Goal: Transaction & Acquisition: Purchase product/service

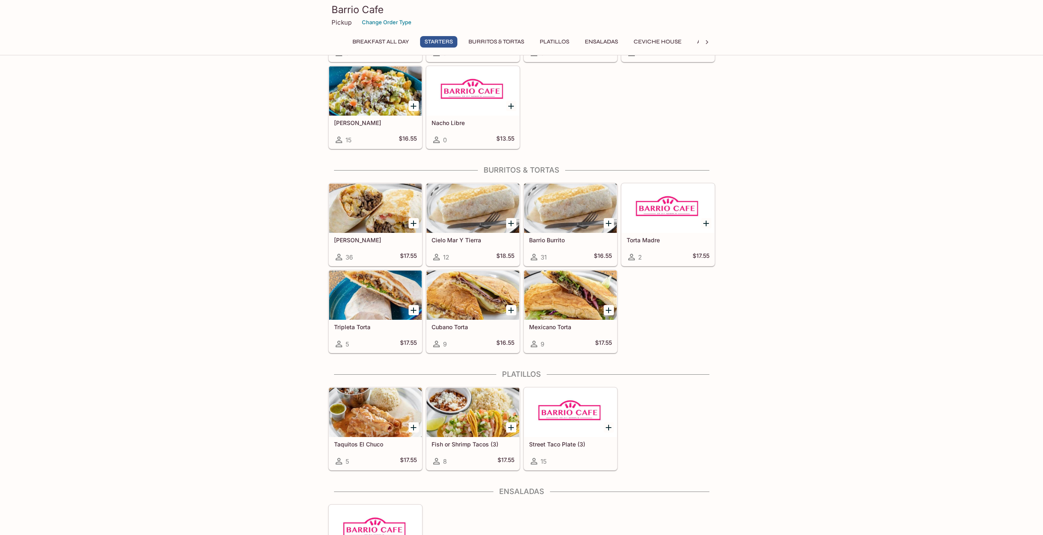
scroll to position [369, 0]
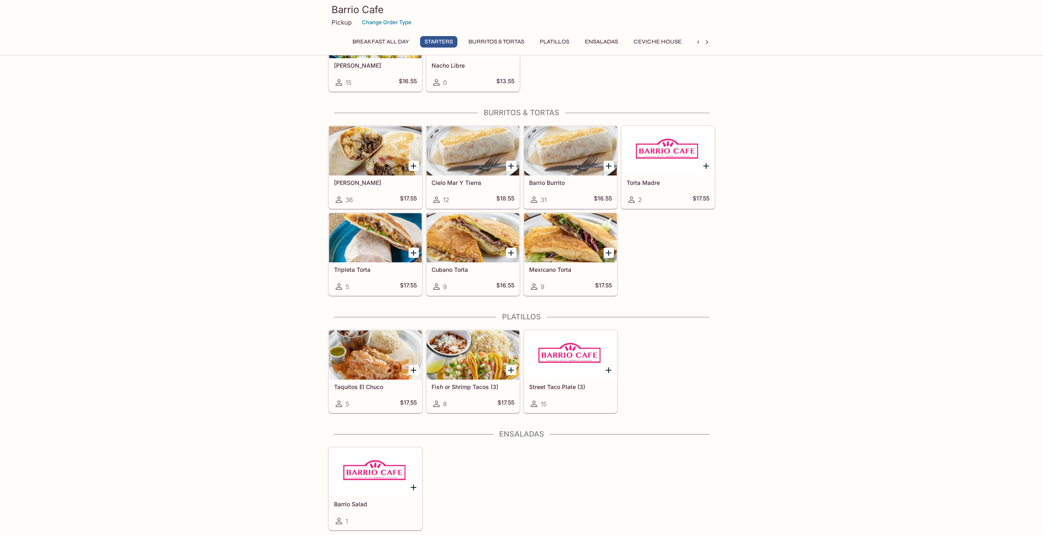
click at [415, 166] on icon "Add Cali Burrito" at bounding box center [414, 166] width 6 height 6
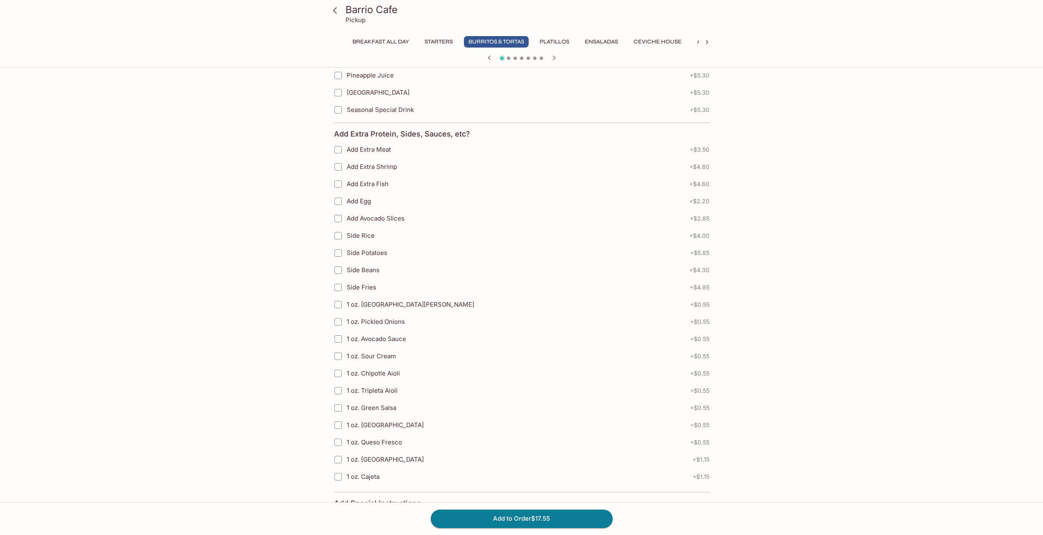
scroll to position [384, 0]
click at [390, 403] on span "1 oz. Green Salsa" at bounding box center [372, 407] width 50 height 8
click at [346, 399] on input "1 oz. Green Salsa" at bounding box center [338, 407] width 16 height 16
checkbox input "true"
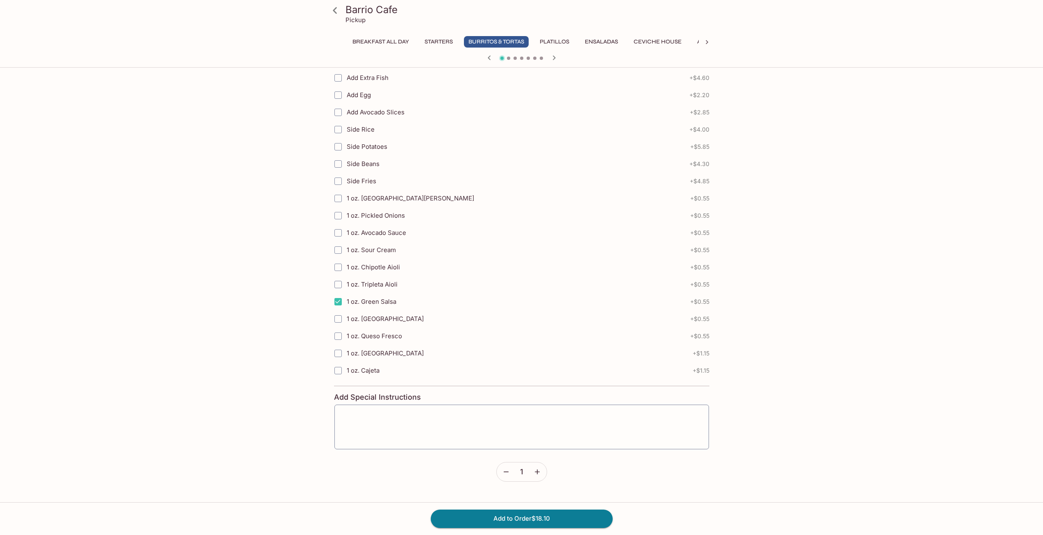
scroll to position [548, 0]
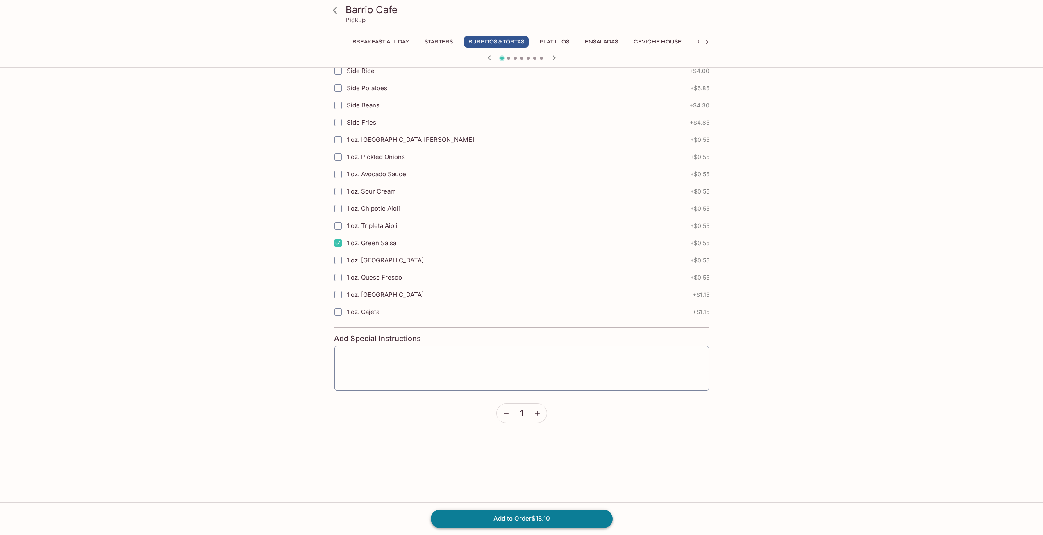
click at [498, 519] on button "Add to Order $18.10" at bounding box center [522, 519] width 182 height 18
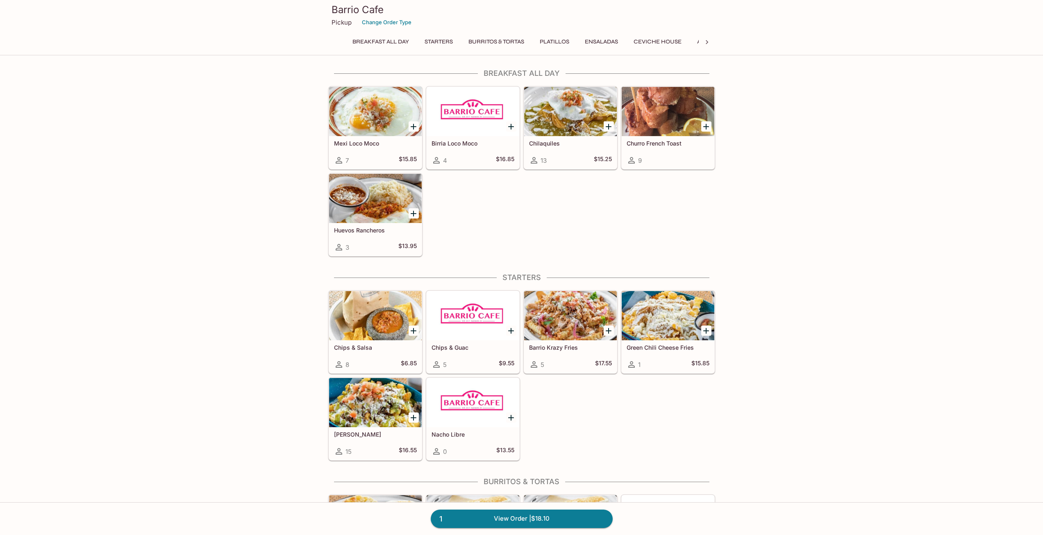
click at [416, 127] on icon "Add Mexi Loco Moco" at bounding box center [414, 127] width 10 height 10
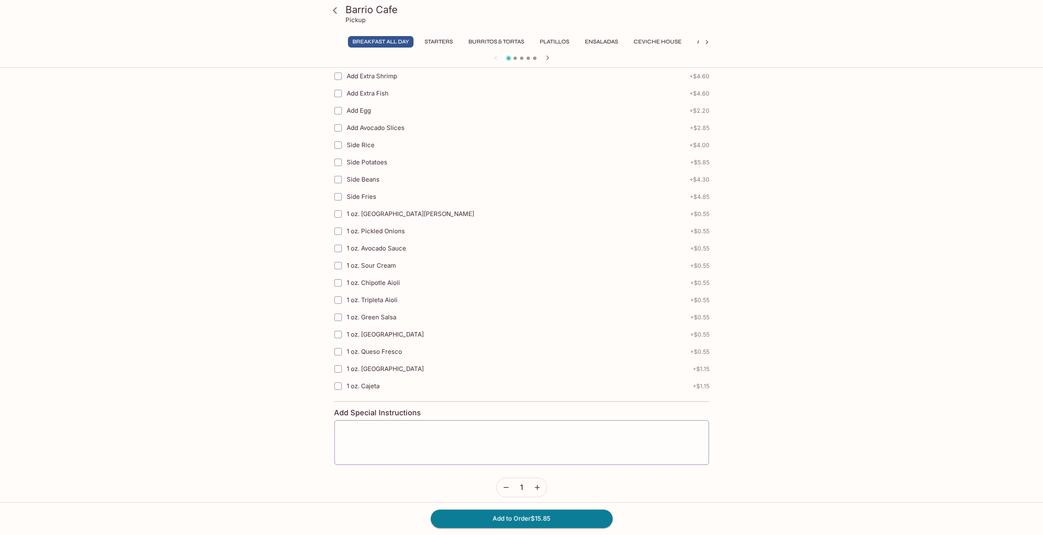
scroll to position [424, 0]
click at [336, 327] on input "1 oz. [GEOGRAPHIC_DATA]" at bounding box center [338, 327] width 16 height 16
checkbox input "true"
click at [338, 314] on input "1 oz. Green Salsa" at bounding box center [338, 310] width 16 height 16
checkbox input "true"
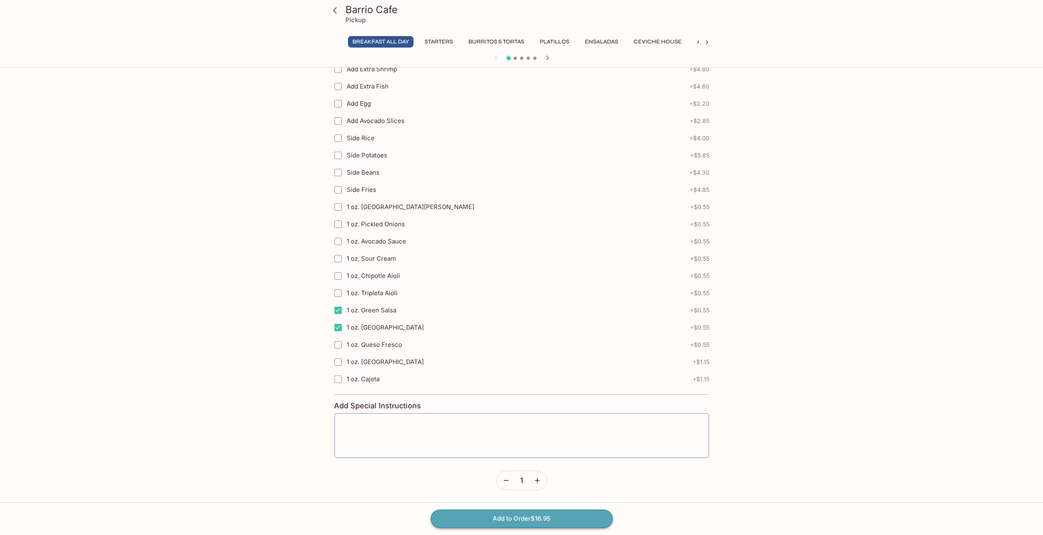
click at [485, 522] on button "Add to Order $16.95" at bounding box center [522, 519] width 182 height 18
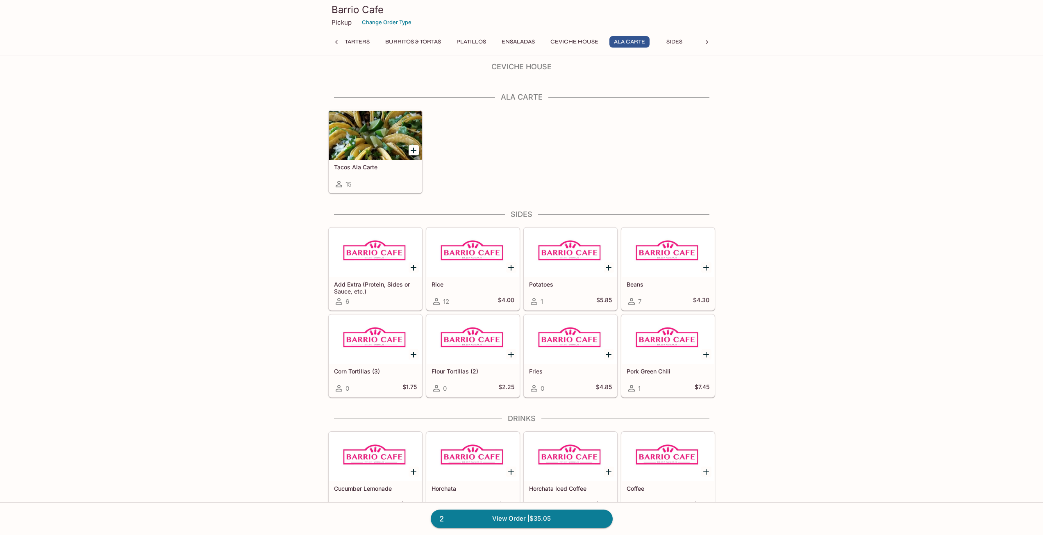
scroll to position [843, 0]
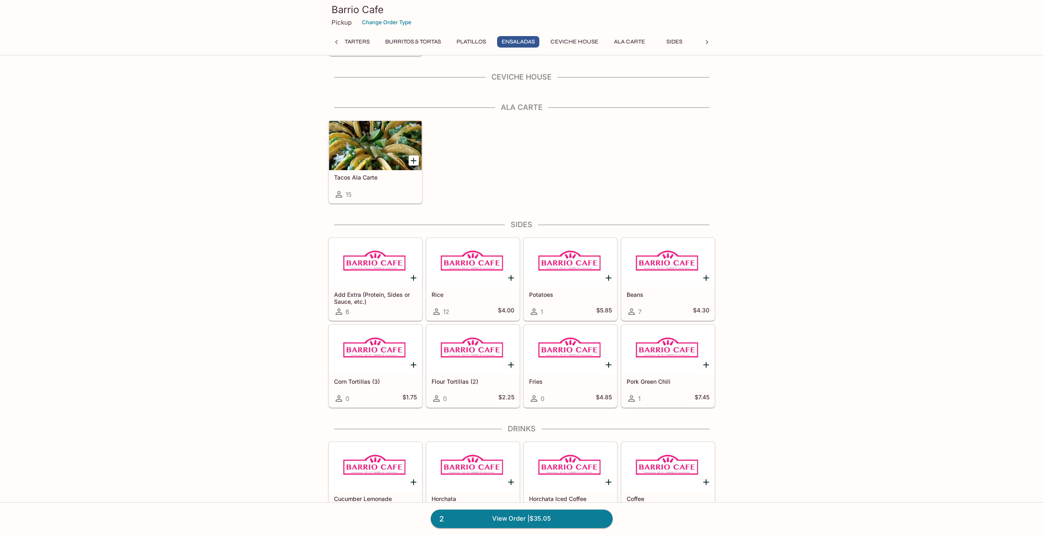
click at [550, 347] on div at bounding box center [570, 349] width 93 height 49
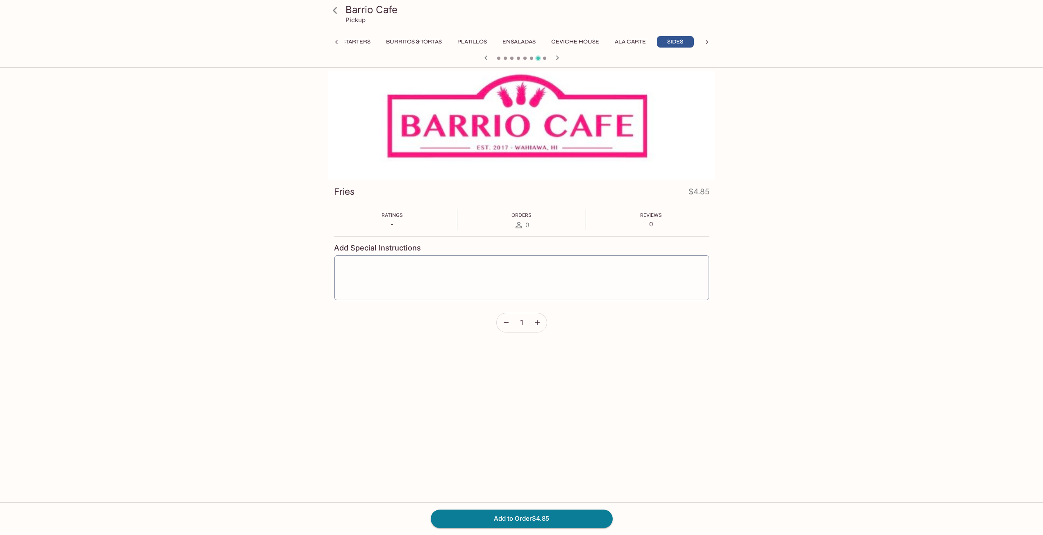
scroll to position [0, 83]
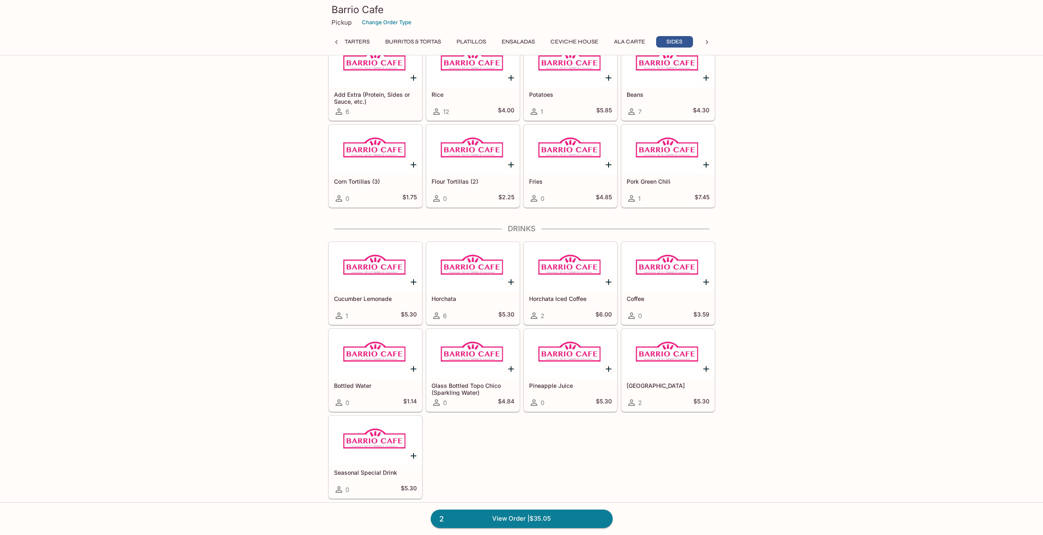
scroll to position [1048, 0]
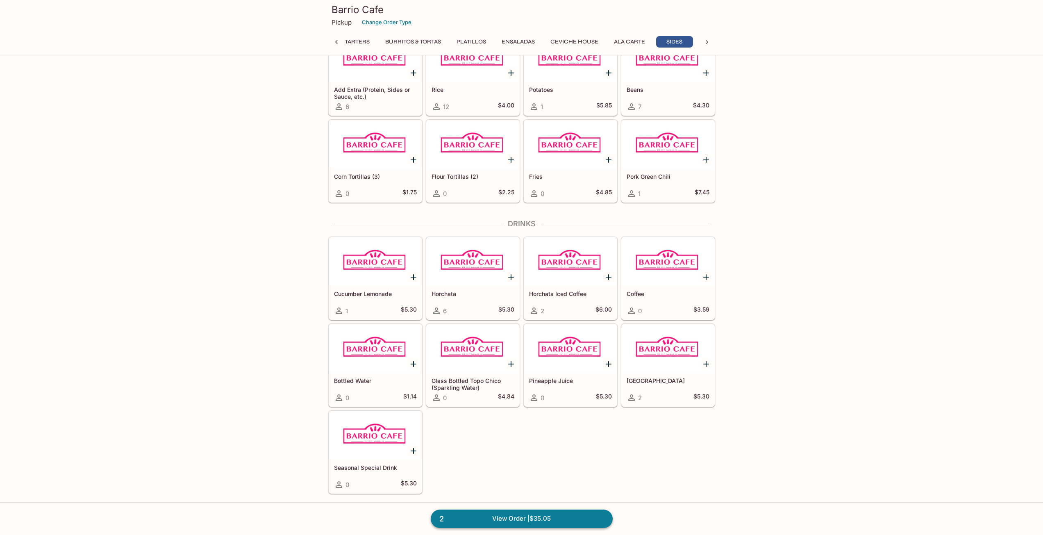
click at [539, 521] on link "2 View Order | $35.05" at bounding box center [522, 519] width 182 height 18
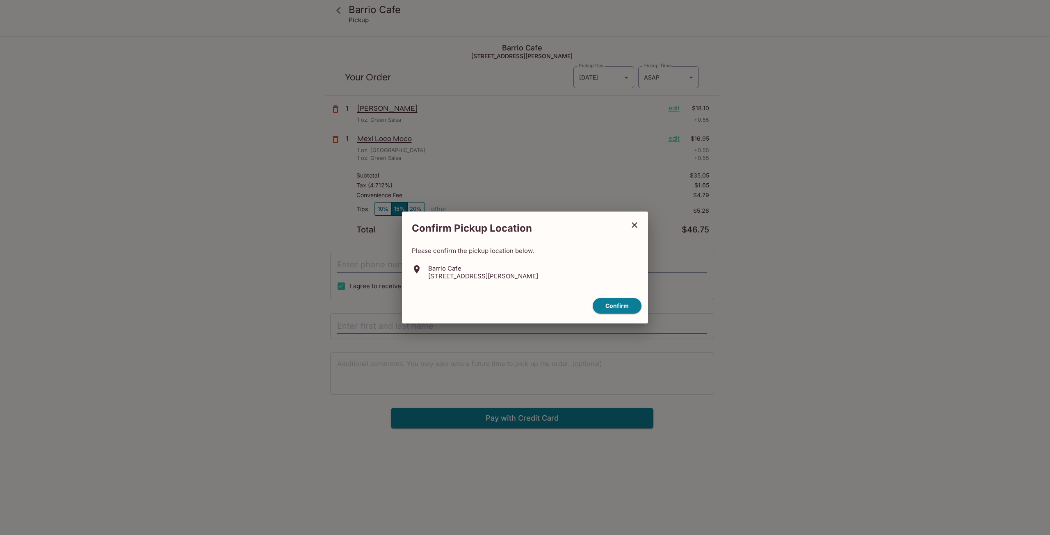
click at [592, 309] on div "Confirm" at bounding box center [524, 306] width 239 height 23
click at [598, 309] on button "Confirm" at bounding box center [616, 306] width 49 height 16
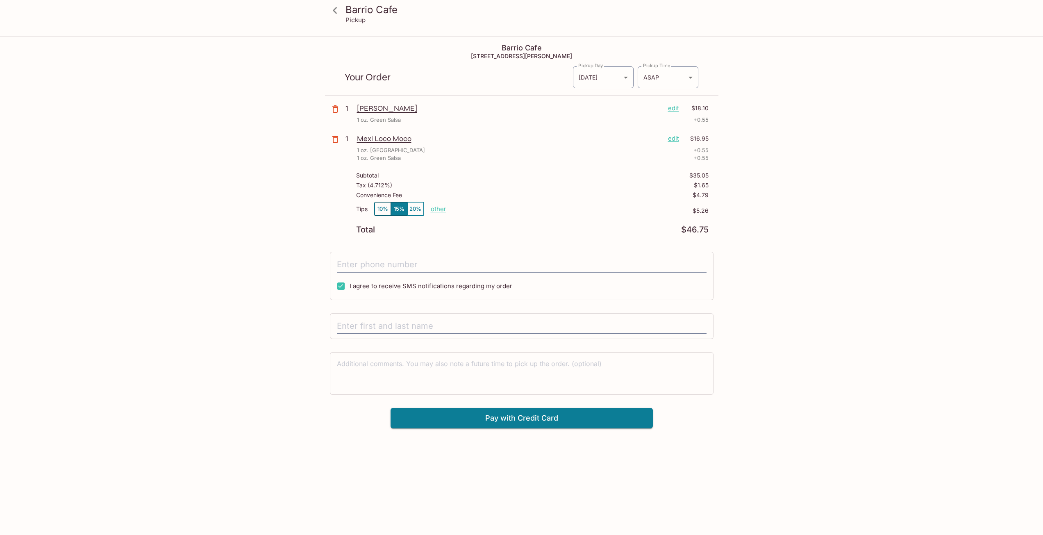
click at [381, 212] on button "10%" at bounding box center [383, 209] width 16 height 14
click at [406, 261] on input "tel" at bounding box center [522, 265] width 370 height 16
type input "[PHONE_NUMBER]"
click at [431, 317] on div at bounding box center [522, 326] width 384 height 26
click at [430, 321] on input "text" at bounding box center [522, 327] width 370 height 16
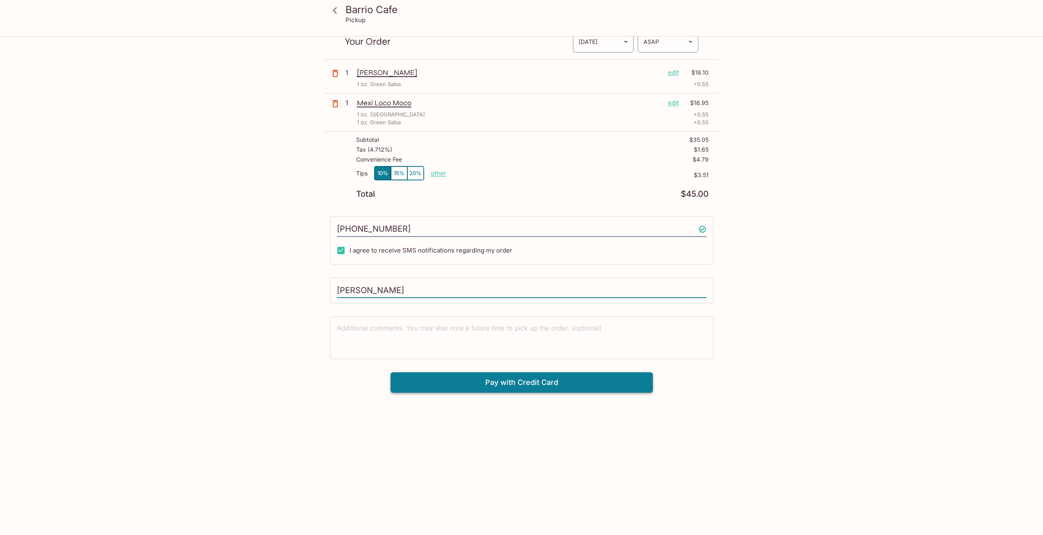
scroll to position [37, 0]
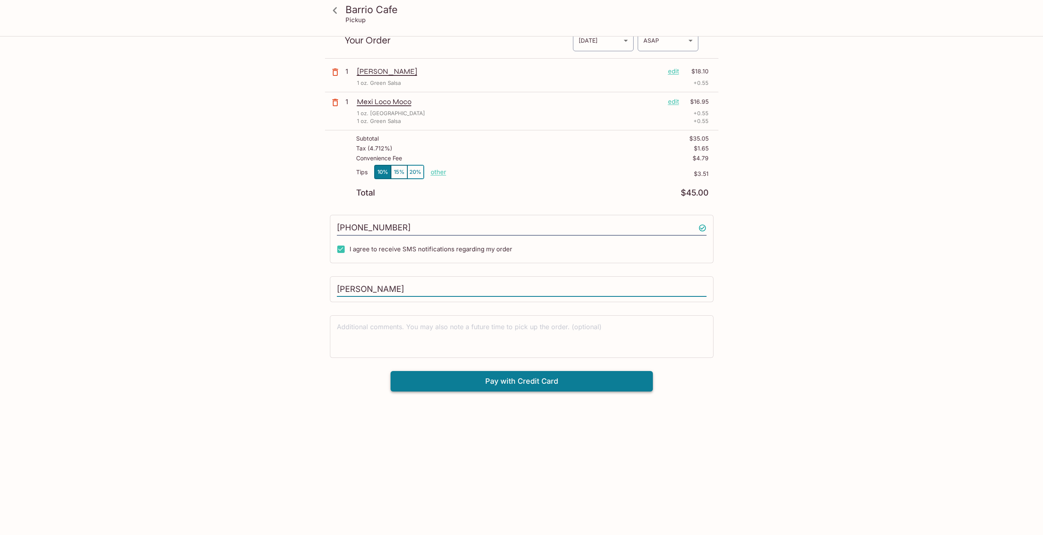
type input "[PERSON_NAME]"
click at [573, 382] on button "Pay with Credit Card" at bounding box center [522, 381] width 262 height 21
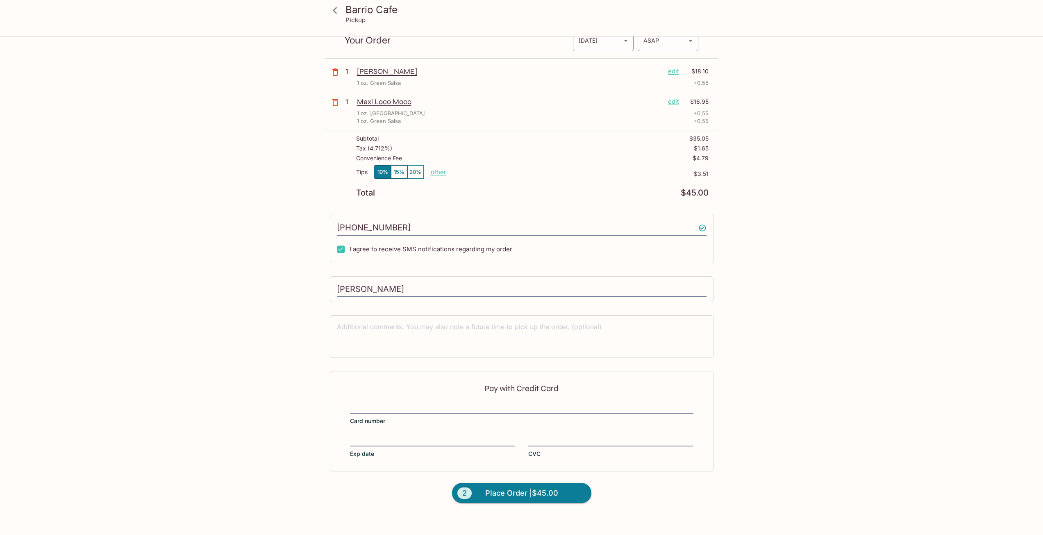
click at [454, 400] on div "Pay with Credit Card Card number Exp date CVC" at bounding box center [522, 421] width 384 height 100
click at [453, 401] on div "Pay with Credit Card Card number Exp date CVC" at bounding box center [522, 421] width 384 height 100
click at [1012, 240] on div "Barrio Cafe [GEOGRAPHIC_DATA] [STREET_ADDRESS] Your Order Pickup Day [DATE] [DA…" at bounding box center [521, 267] width 1043 height 535
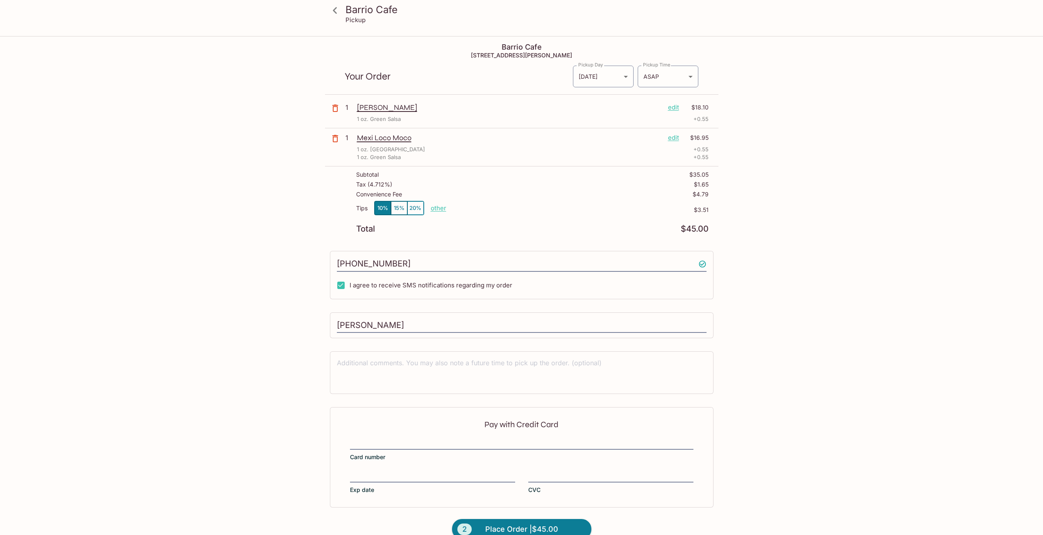
scroll to position [0, 0]
click at [677, 77] on body "Barrio Cafe [GEOGRAPHIC_DATA] [STREET_ADDRESS] Your Order Pickup Day [DATE] [DA…" at bounding box center [525, 304] width 1050 height 535
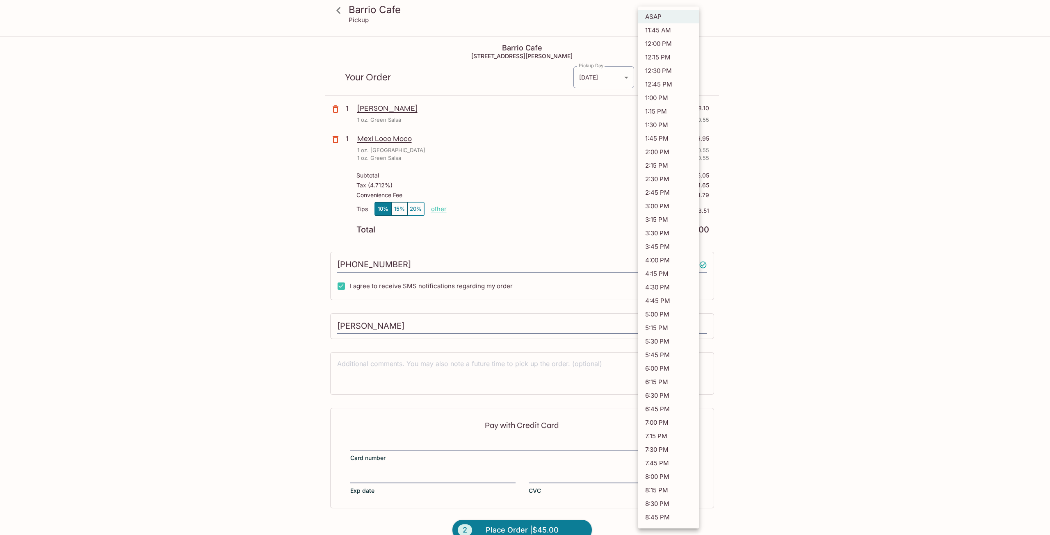
click at [809, 68] on div at bounding box center [525, 267] width 1050 height 535
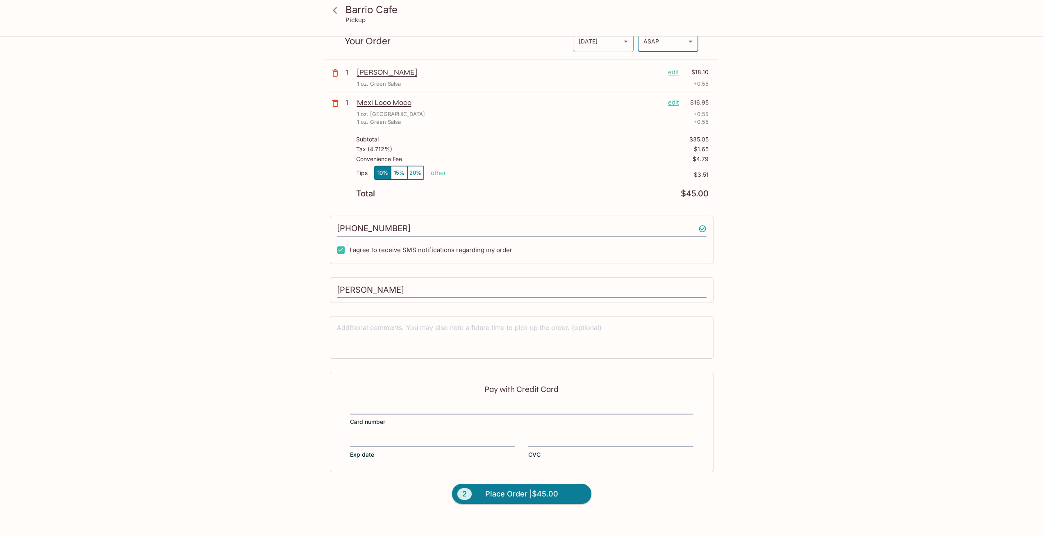
scroll to position [37, 0]
click at [549, 500] on button "2 Place Order | $45.00" at bounding box center [521, 493] width 139 height 21
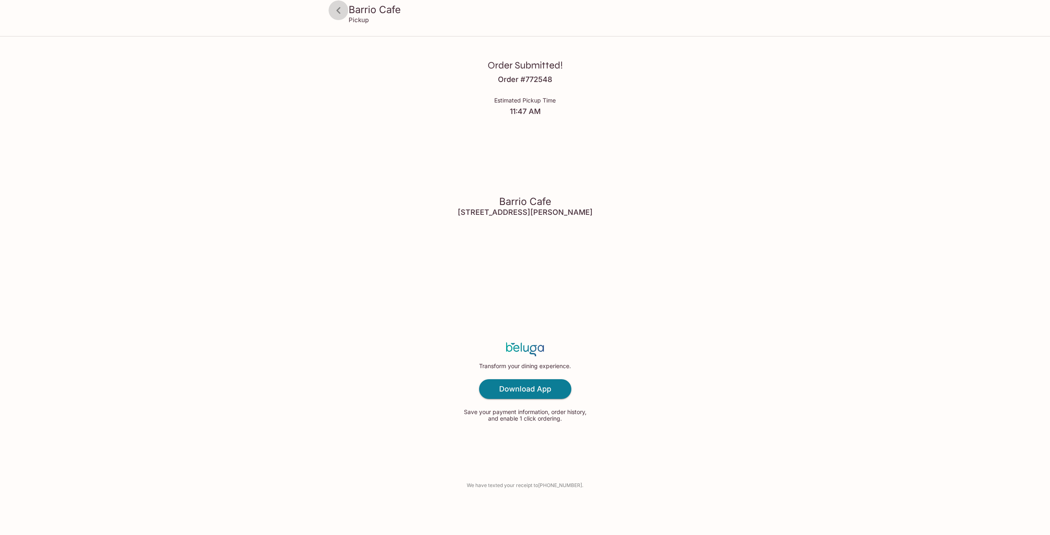
click at [341, 11] on icon at bounding box center [338, 10] width 14 height 14
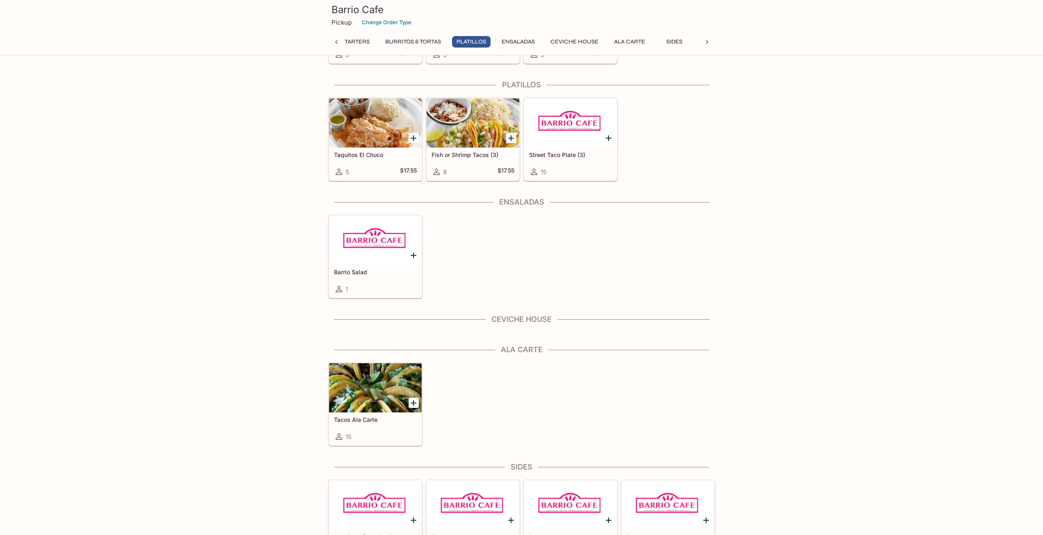
scroll to position [597, 0]
